Goal: Task Accomplishment & Management: Use online tool/utility

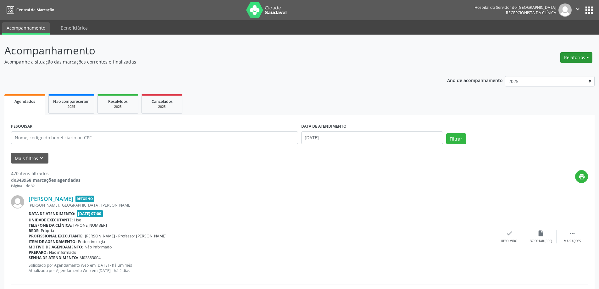
click at [570, 55] on button "Relatórios" at bounding box center [577, 57] width 32 height 11
click at [556, 70] on link "Agendamentos" at bounding box center [559, 71] width 68 height 9
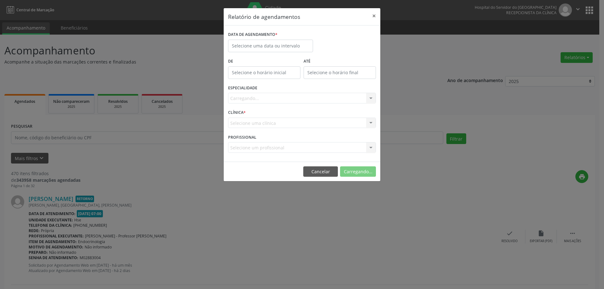
click at [257, 39] on label "DATA DE AGENDAMENTO *" at bounding box center [252, 35] width 49 height 10
click at [260, 47] on body "Central de Marcação Hospital do Servidor do [GEOGRAPHIC_DATA] Recepcionista da …" at bounding box center [302, 144] width 604 height 289
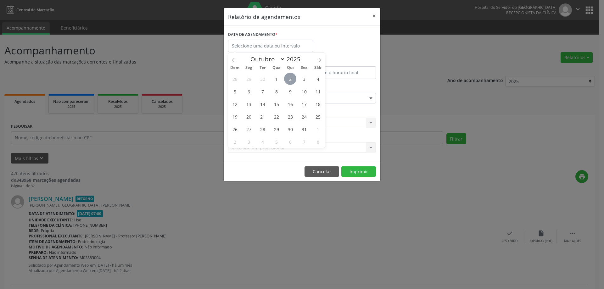
click at [294, 77] on span "2" at bounding box center [290, 79] width 12 height 12
type input "[DATE]"
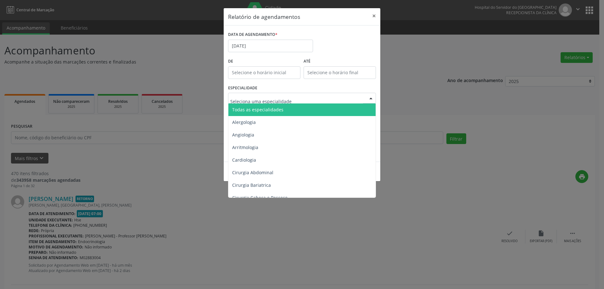
click at [285, 93] on div at bounding box center [302, 98] width 148 height 11
click at [282, 109] on span "Todas as especialidades" at bounding box center [302, 109] width 148 height 13
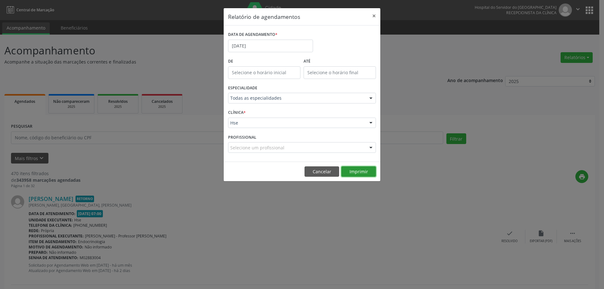
click at [349, 176] on button "Imprimir" at bounding box center [358, 171] width 35 height 11
